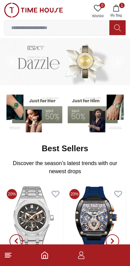
click at [118, 8] on icon "button" at bounding box center [116, 8] width 7 height 7
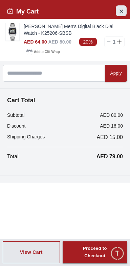
click at [119, 7] on icon "Close Account" at bounding box center [120, 11] width 5 height 8
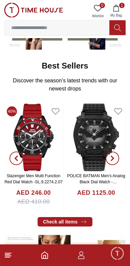
scroll to position [83, 0]
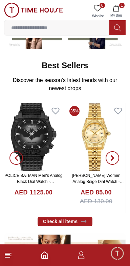
click at [7, 254] on line at bounding box center [8, 254] width 6 height 0
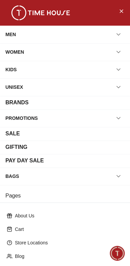
click at [13, 33] on div "MEN" at bounding box center [10, 34] width 10 height 12
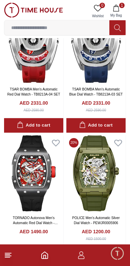
scroll to position [192, 0]
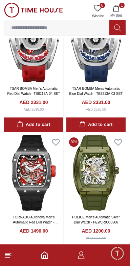
click at [8, 256] on icon at bounding box center [8, 255] width 8 height 8
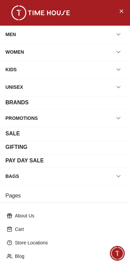
click at [14, 103] on div "BRANDS" at bounding box center [16, 103] width 23 height 8
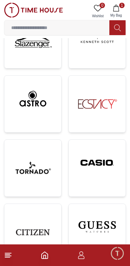
scroll to position [219, 0]
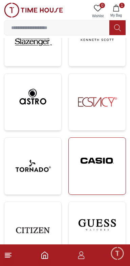
click at [91, 172] on img at bounding box center [97, 160] width 46 height 35
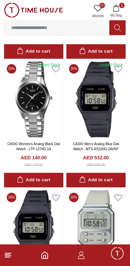
scroll to position [523, 0]
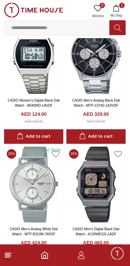
scroll to position [1476, 0]
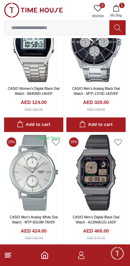
click at [7, 255] on line at bounding box center [7, 255] width 5 height 0
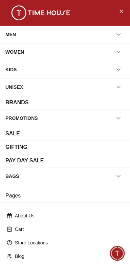
scroll to position [96, 0]
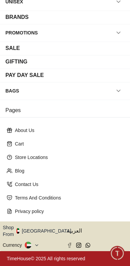
click at [52, 232] on button "Shop From [GEOGRAPHIC_DATA]" at bounding box center [39, 231] width 73 height 14
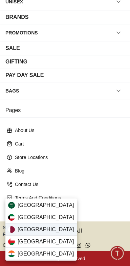
click at [22, 224] on div "[GEOGRAPHIC_DATA]" at bounding box center [40, 230] width 71 height 12
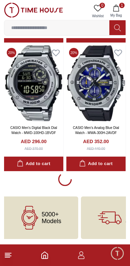
scroll to position [0, 3]
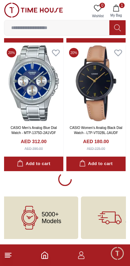
scroll to position [2691, 0]
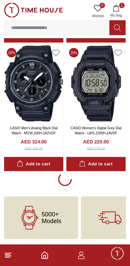
scroll to position [5357, 0]
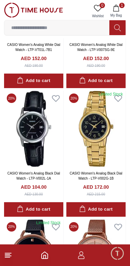
scroll to position [5563, 0]
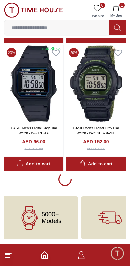
scroll to position [8024, 0]
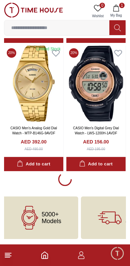
scroll to position [9357, 0]
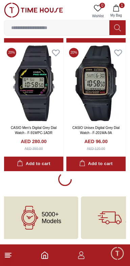
scroll to position [10690, 0]
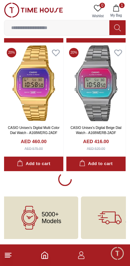
scroll to position [11885, 0]
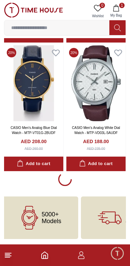
scroll to position [13357, 0]
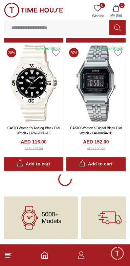
scroll to position [14683, 0]
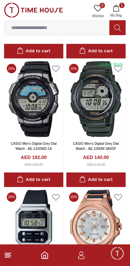
click at [11, 256] on icon at bounding box center [8, 255] width 8 height 8
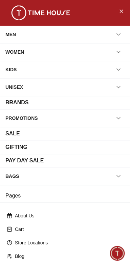
click at [44, 165] on div "PAY DAY SALE" at bounding box center [24, 161] width 39 height 8
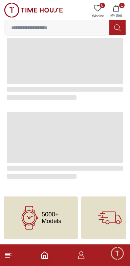
click at [12, 256] on icon at bounding box center [8, 255] width 8 height 8
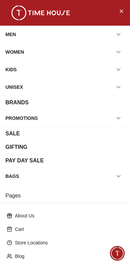
scroll to position [96, 0]
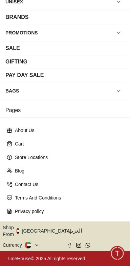
click at [49, 232] on button "Shop From [GEOGRAPHIC_DATA]" at bounding box center [39, 231] width 73 height 14
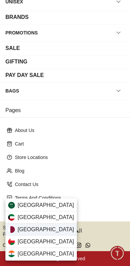
click at [45, 232] on div "[GEOGRAPHIC_DATA]" at bounding box center [40, 230] width 71 height 12
